Goal: Task Accomplishment & Management: Manage account settings

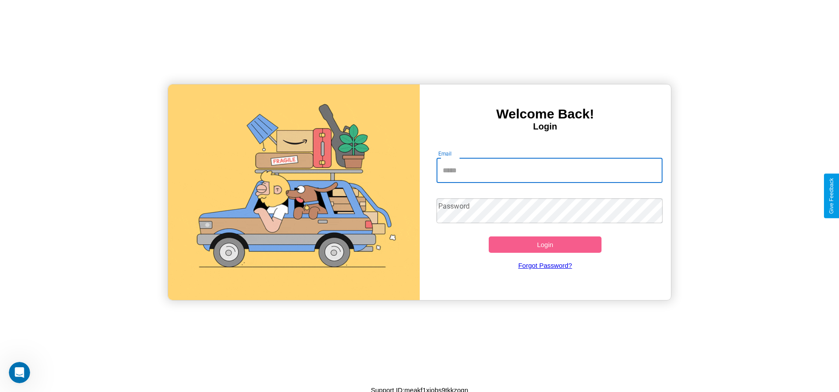
click at [549, 170] on input "Email" at bounding box center [550, 170] width 226 height 25
type input "**********"
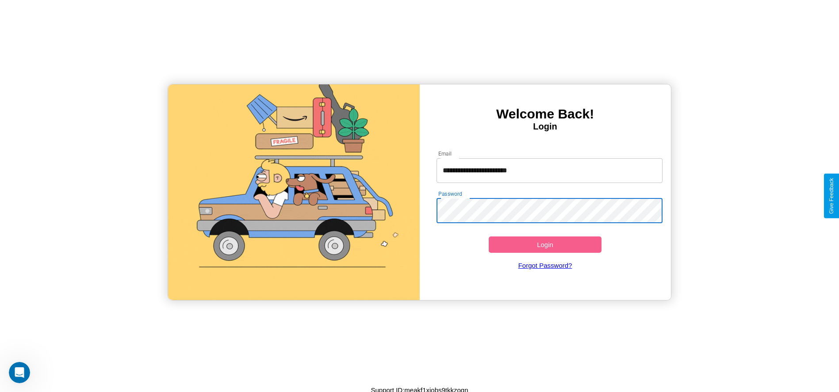
click at [545, 245] on button "Login" at bounding box center [545, 245] width 113 height 16
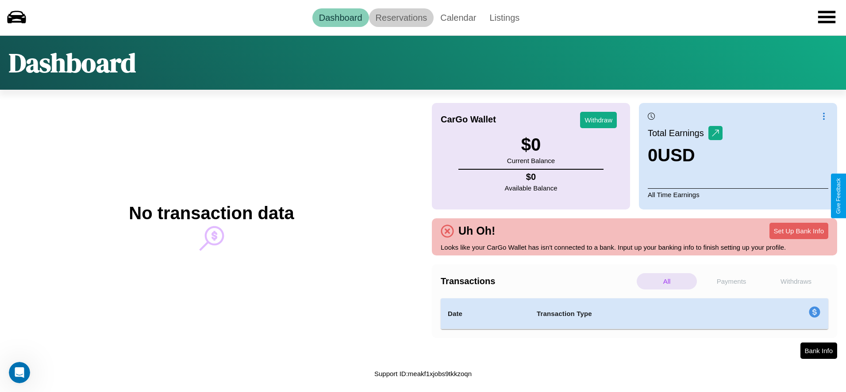
click at [401, 17] on link "Reservations" at bounding box center [401, 17] width 65 height 19
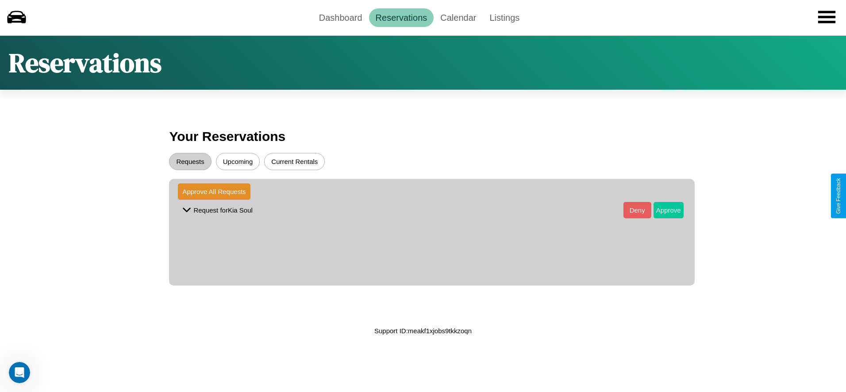
click at [661, 210] on button "Approve" at bounding box center [668, 210] width 30 height 16
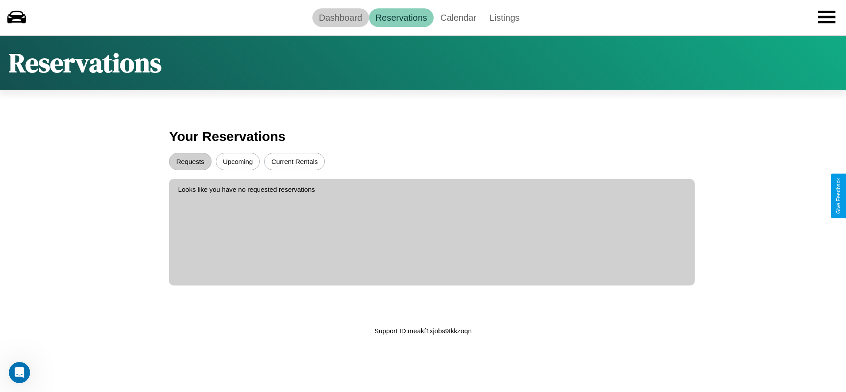
click at [340, 17] on link "Dashboard" at bounding box center [340, 17] width 57 height 19
